Goal: Navigation & Orientation: Find specific page/section

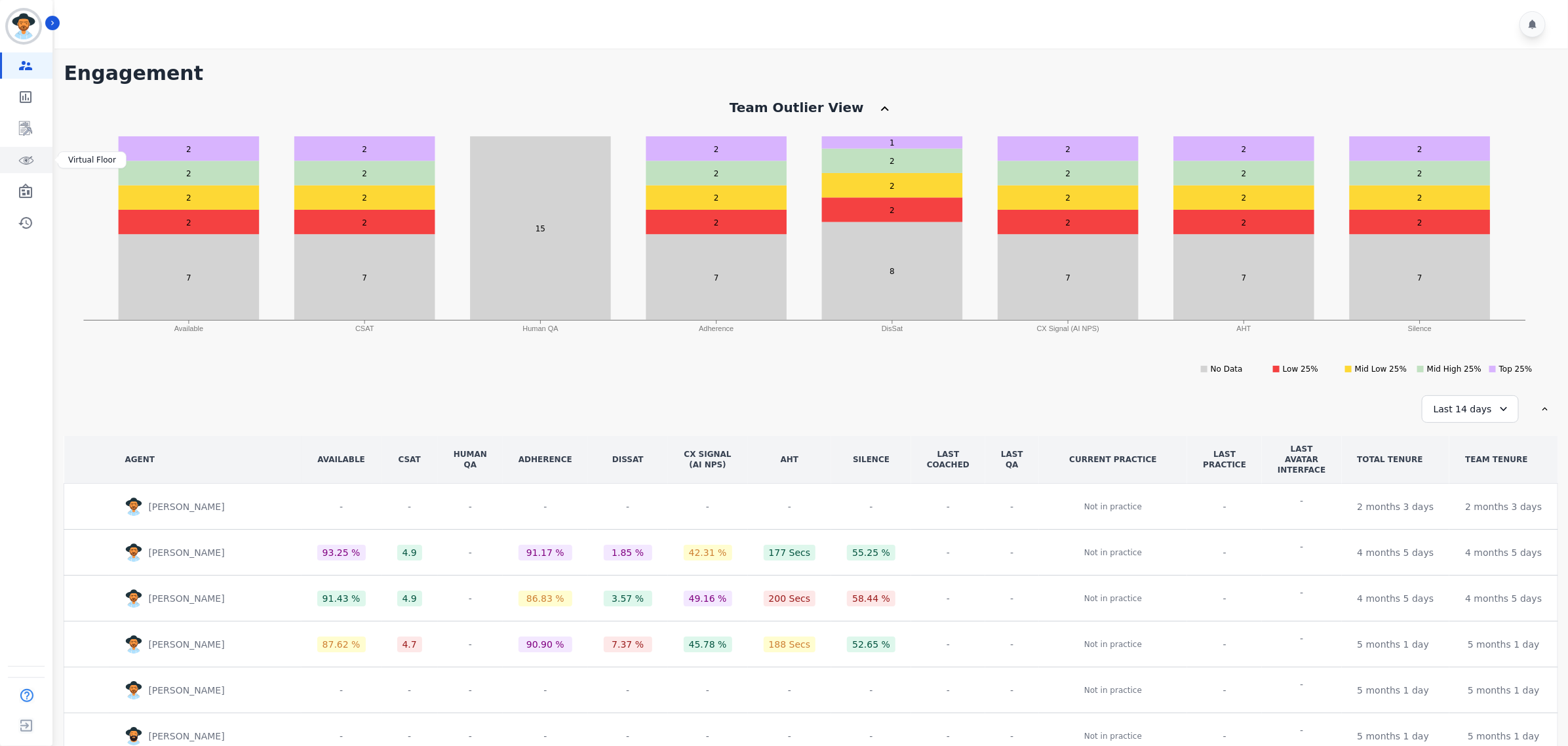
click at [23, 162] on icon "Sidebar" at bounding box center [27, 159] width 9 height 7
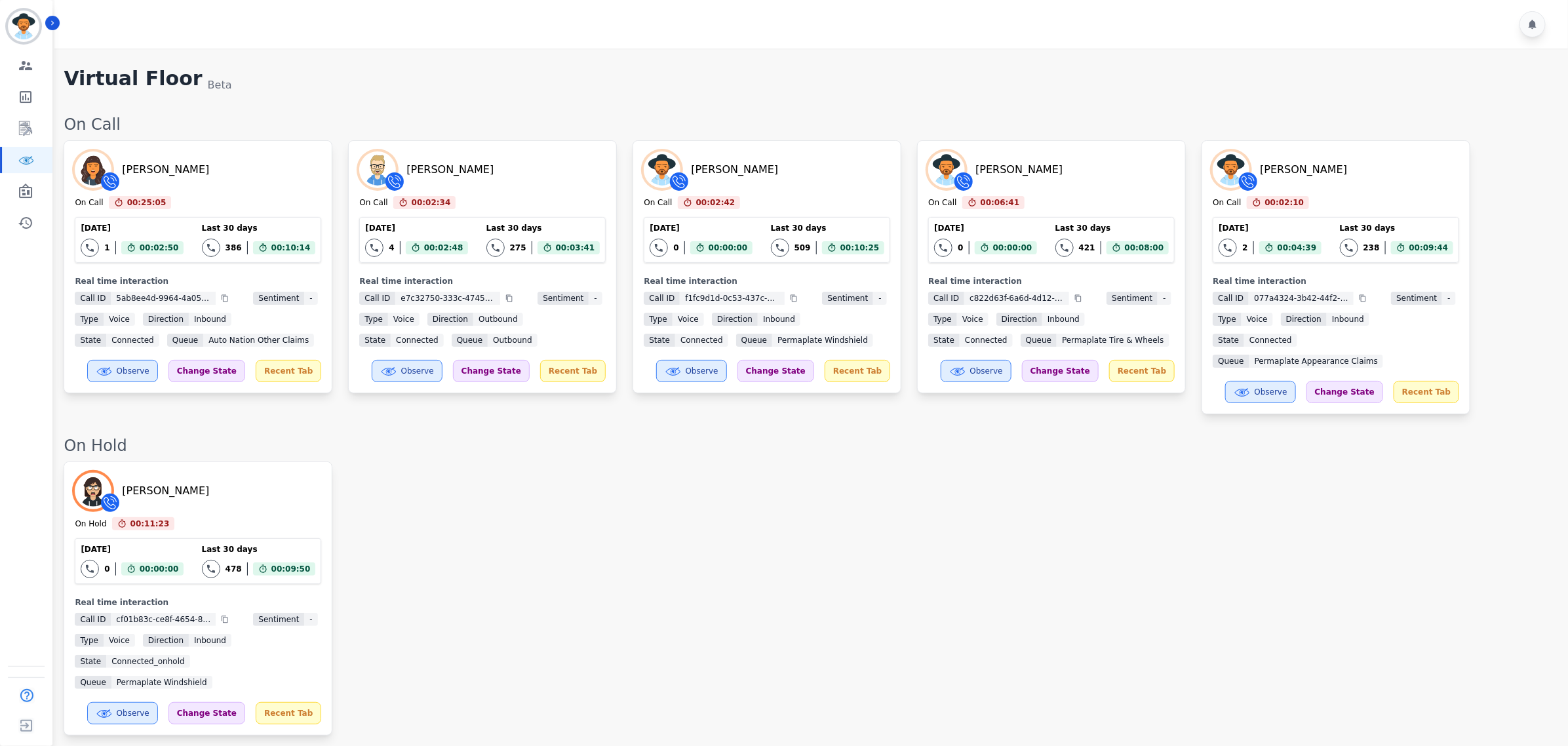
click at [653, 562] on div "[PERSON_NAME] On Hold 00:11:23 Current State: On Hold [DATE] 0 Total interactio…" at bounding box center [810, 599] width 1491 height 274
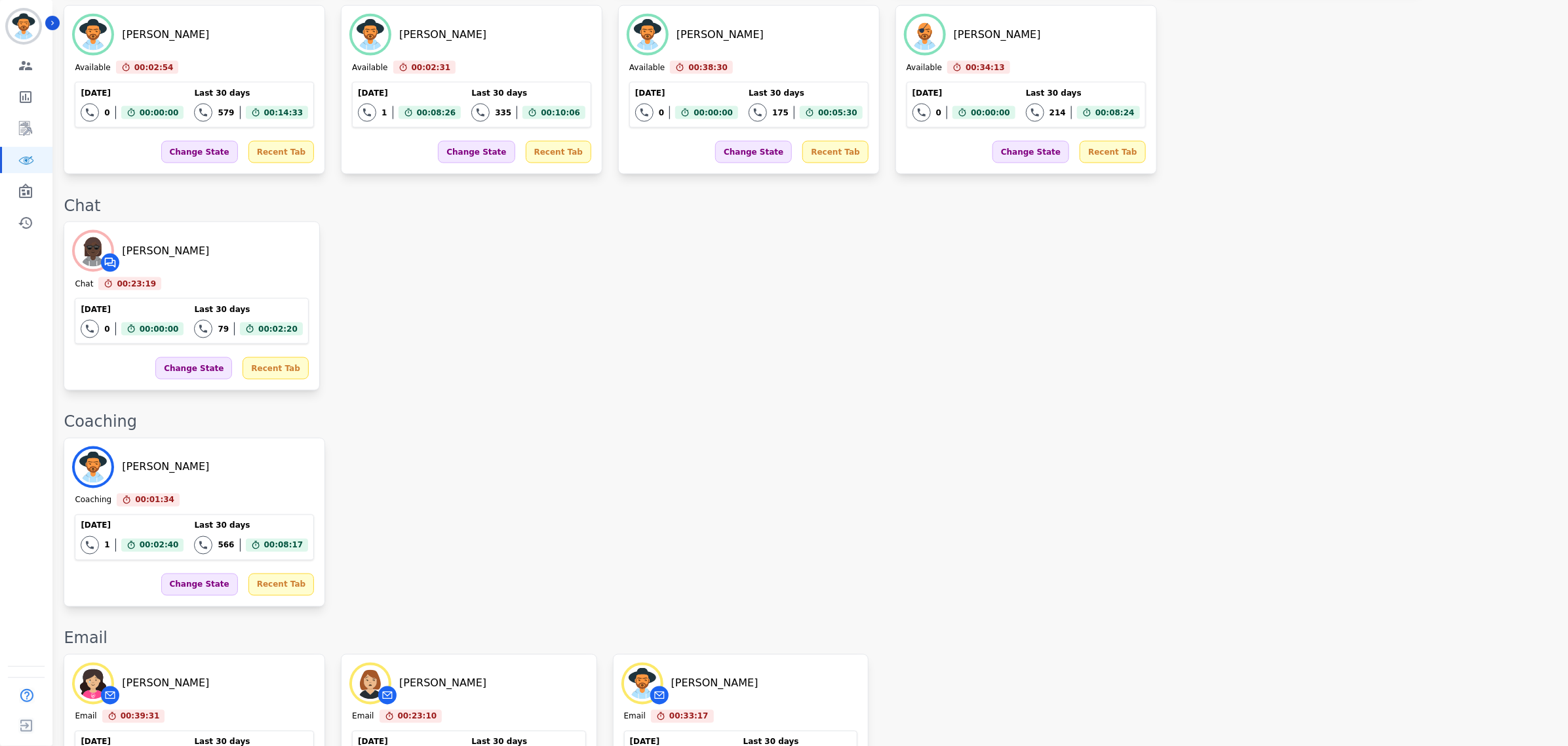
scroll to position [1126, 0]
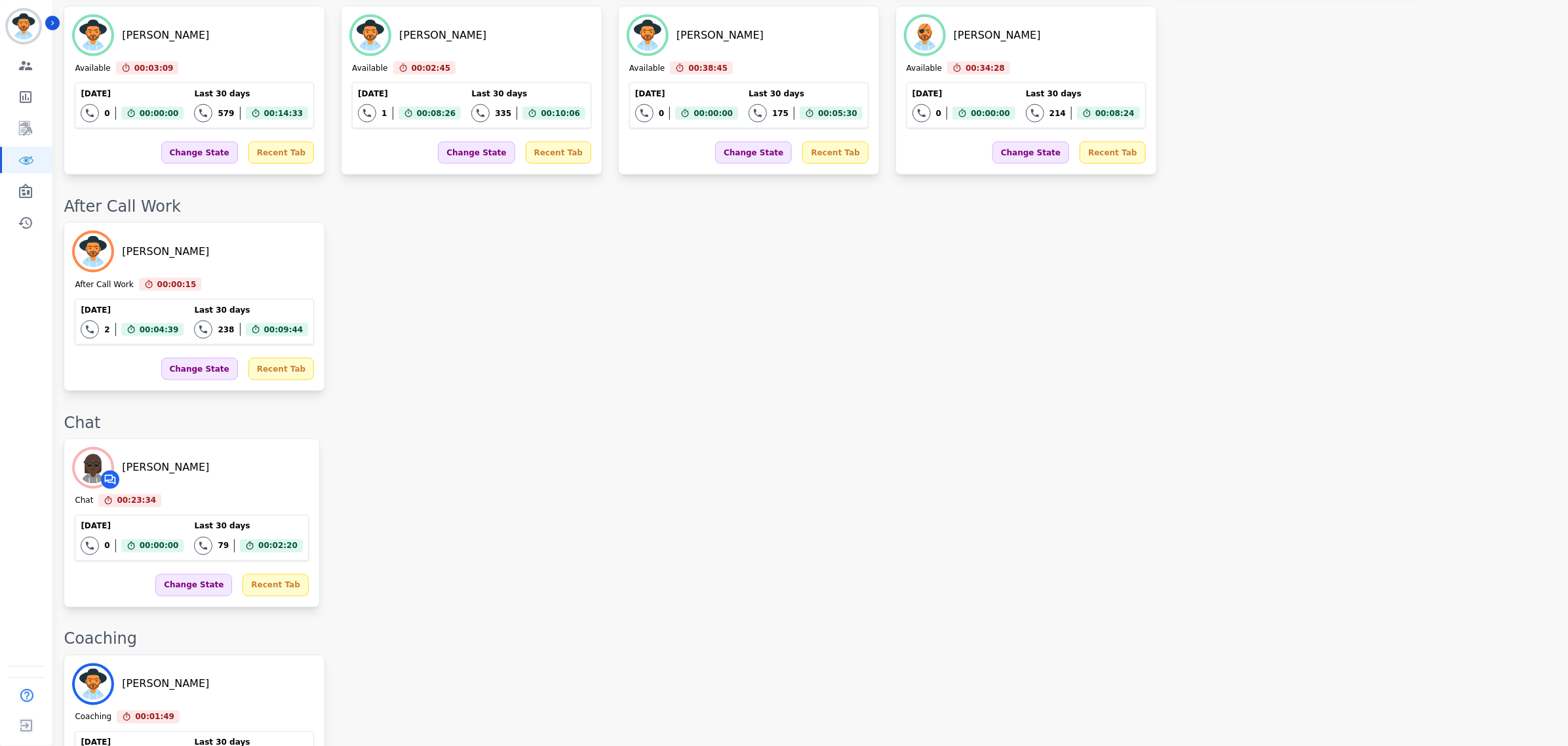
click at [840, 571] on div "[PERSON_NAME] Chat 00:23:34 Current State: Chat [DATE] 0 Total interactions cou…" at bounding box center [810, 524] width 1491 height 169
